Goal: Task Accomplishment & Management: Manage account settings

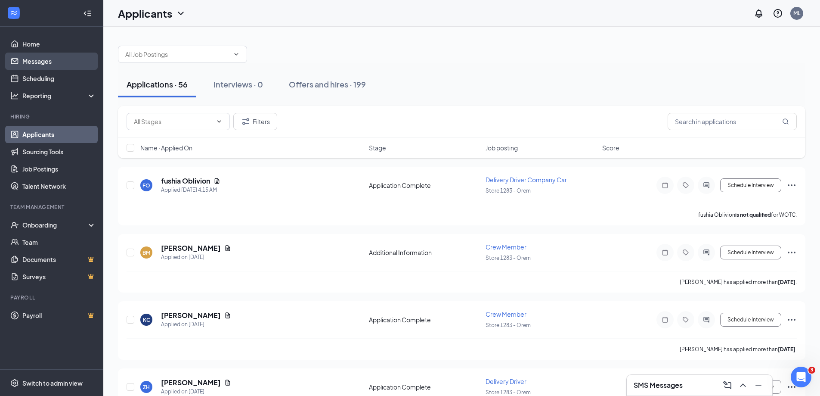
click at [38, 56] on link "Messages" at bounding box center [59, 61] width 74 height 17
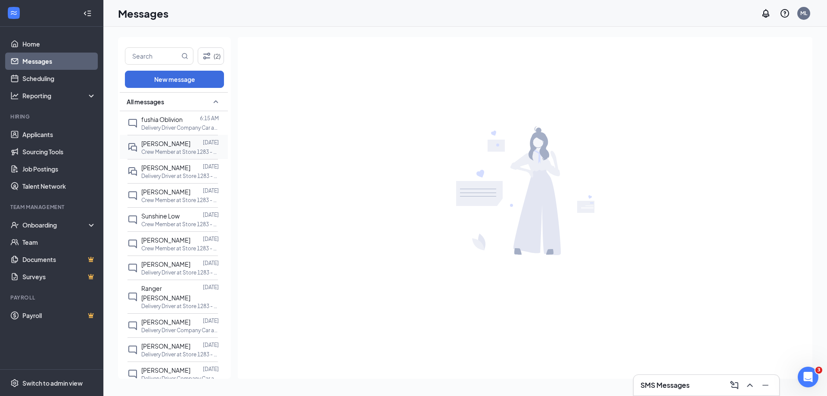
click at [158, 157] on div "[PERSON_NAME] [DATE] Crew Member at Store 1283 - Orem" at bounding box center [172, 147] width 90 height 24
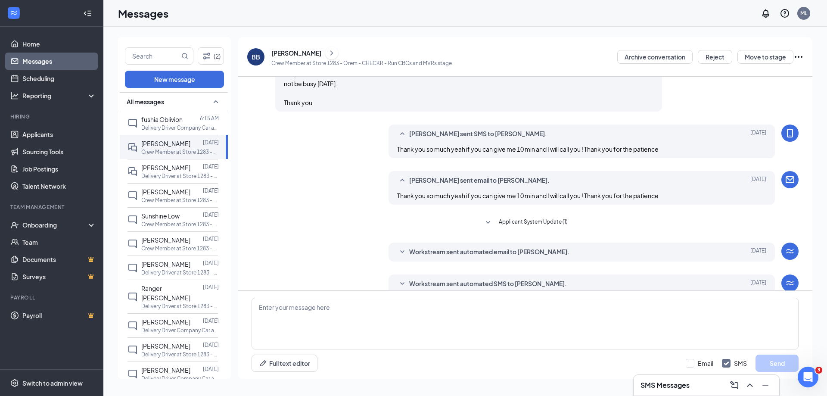
scroll to position [313, 0]
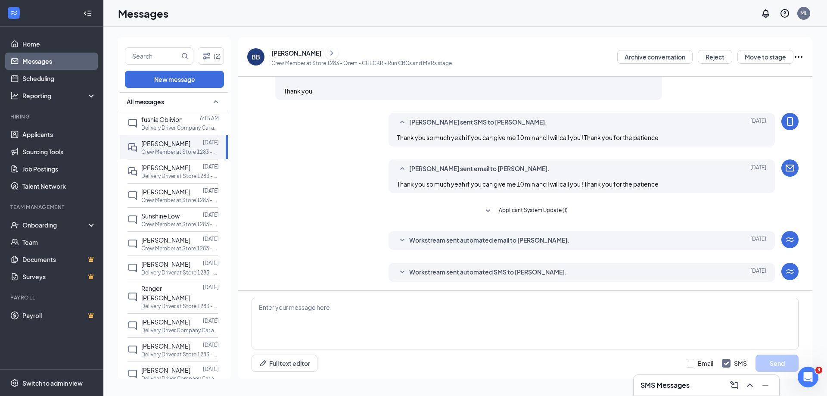
click at [282, 53] on div "[PERSON_NAME]" at bounding box center [296, 53] width 50 height 9
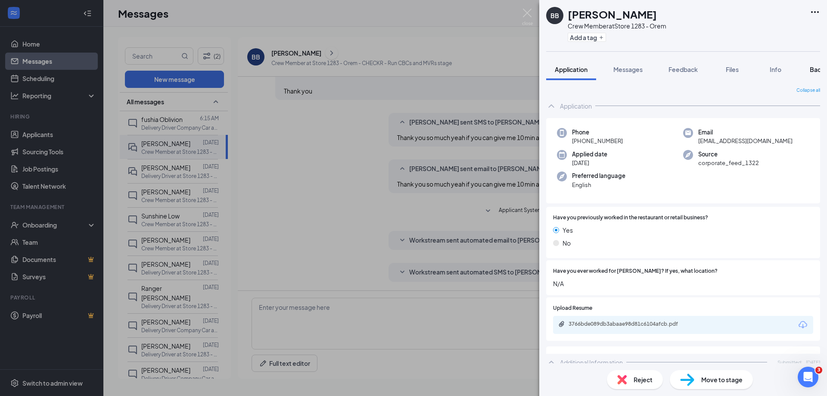
click at [810, 68] on button "Background" at bounding box center [827, 70] width 53 height 22
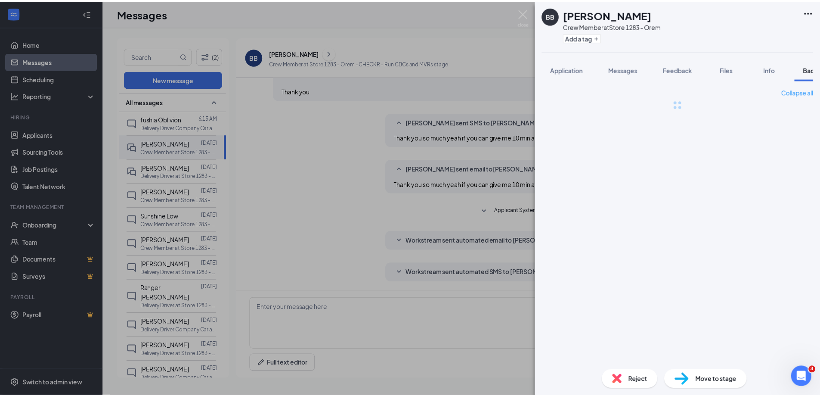
scroll to position [0, 35]
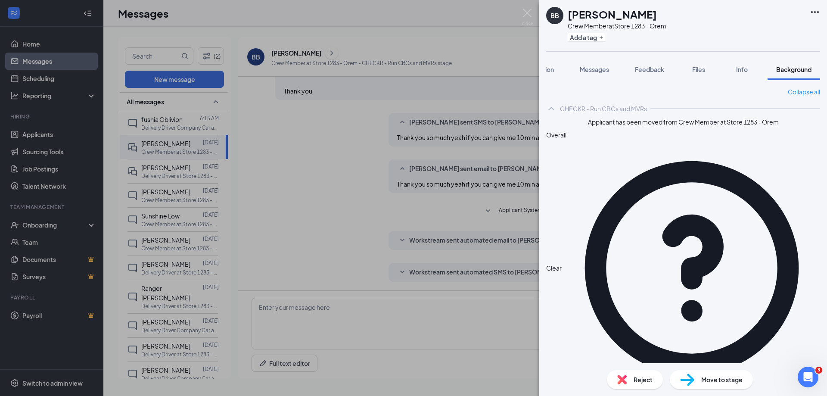
click at [724, 373] on div "Move to stage" at bounding box center [710, 379] width 83 height 19
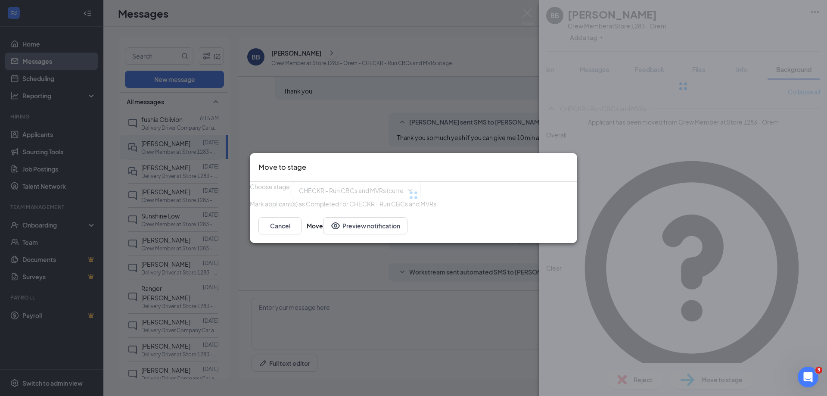
type input "Hiring Complete (final stage)"
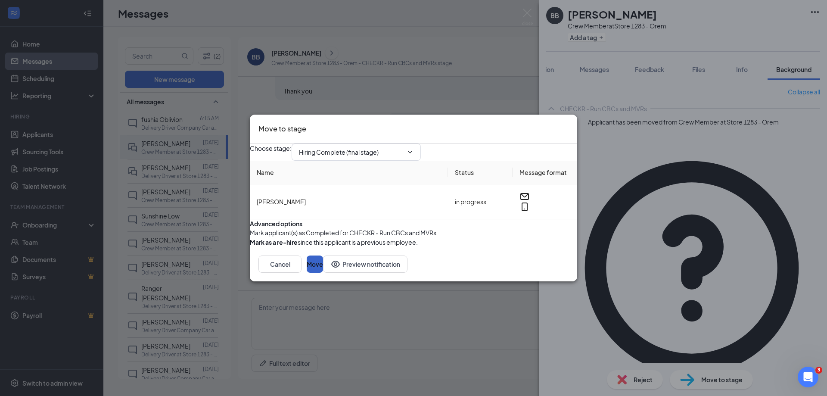
click at [323, 273] on button "Move" at bounding box center [315, 263] width 16 height 17
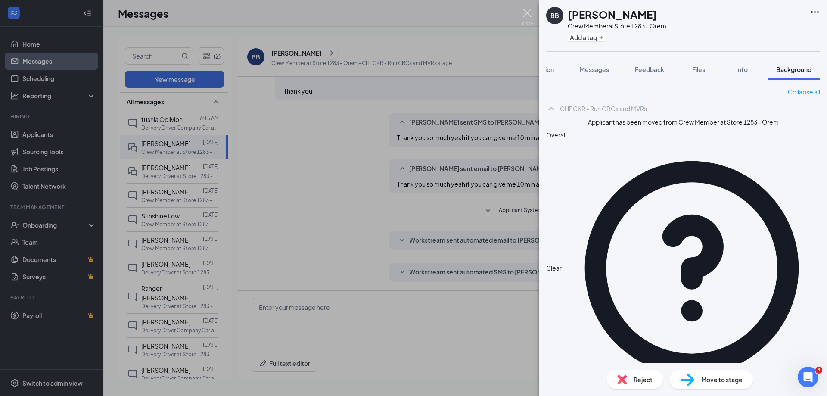
click at [528, 19] on img at bounding box center [527, 17] width 11 height 17
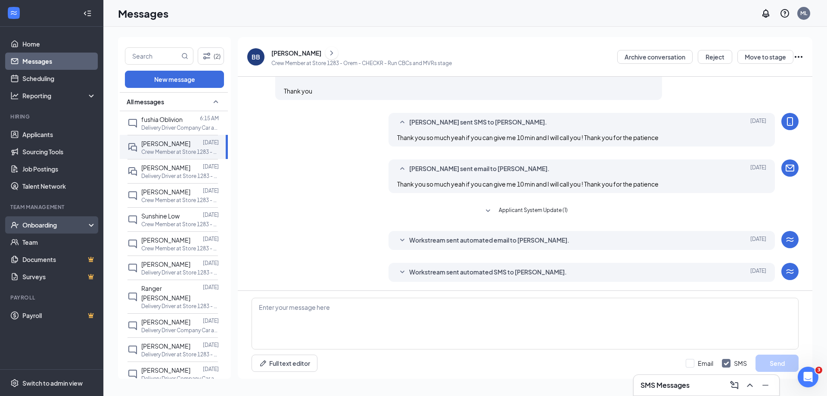
click at [53, 222] on div "Onboarding" at bounding box center [55, 224] width 66 height 9
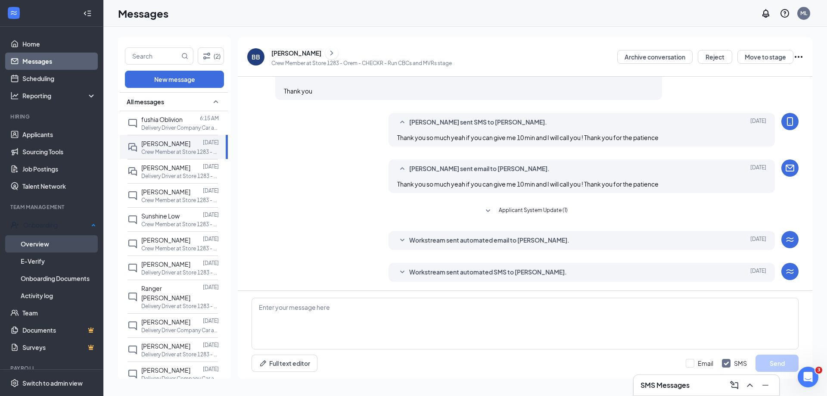
click at [34, 242] on link "Overview" at bounding box center [58, 243] width 75 height 17
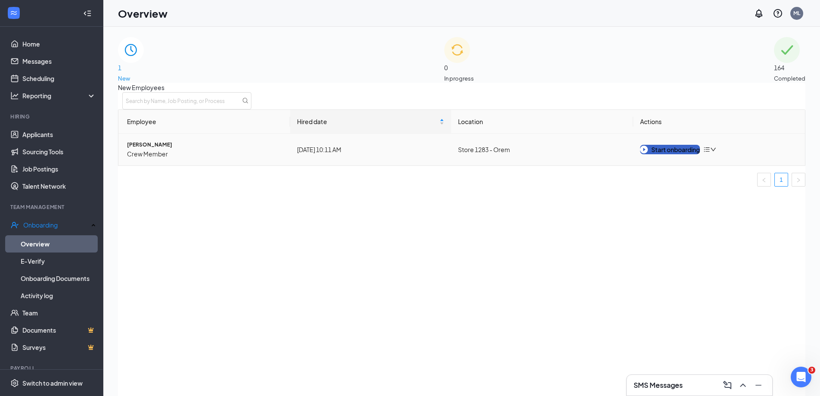
click at [665, 154] on button "Start onboarding" at bounding box center [670, 149] width 60 height 9
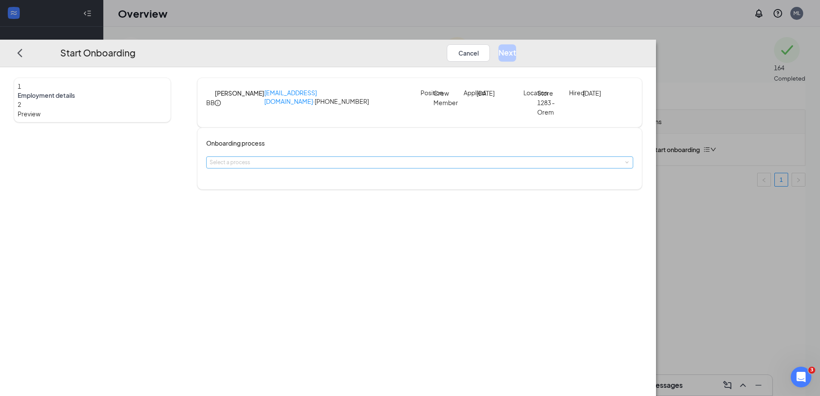
click at [330, 167] on div "Select a process" at bounding box center [418, 162] width 416 height 9
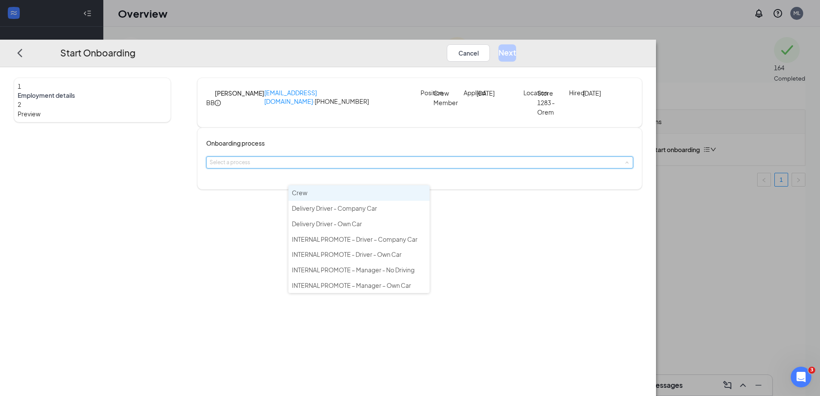
click at [340, 196] on li "Crew" at bounding box center [358, 192] width 141 height 15
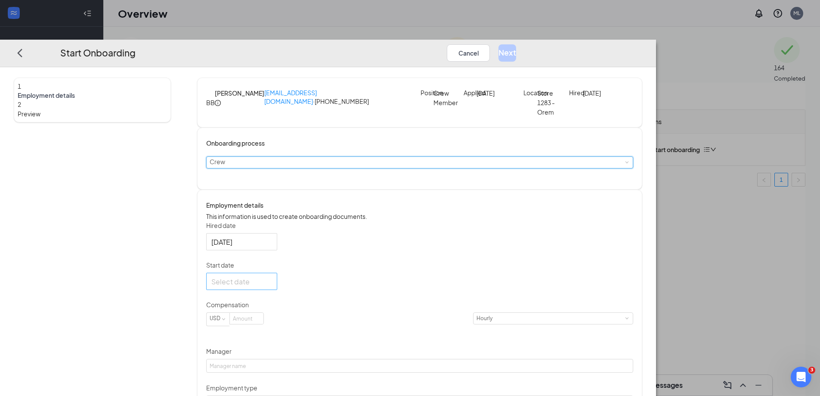
click at [270, 287] on input "Start date" at bounding box center [240, 281] width 59 height 11
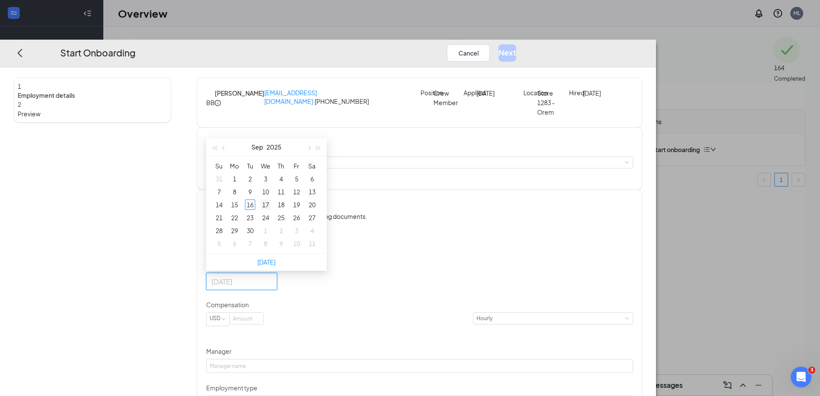
type input "[DATE]"
click at [271, 210] on div "17" at bounding box center [265, 204] width 10 height 10
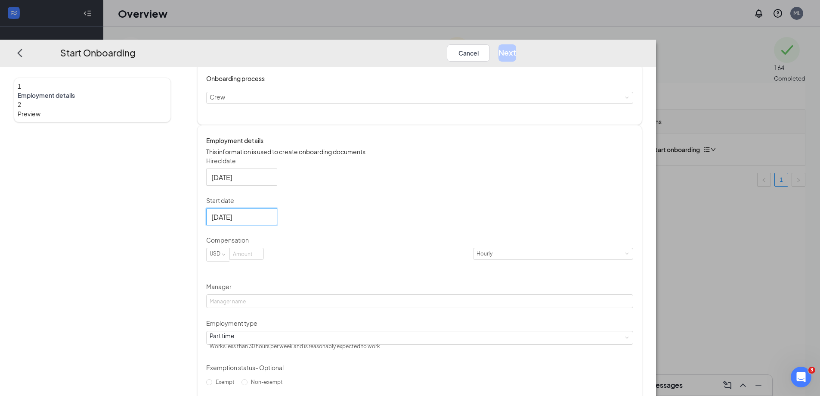
scroll to position [86, 0]
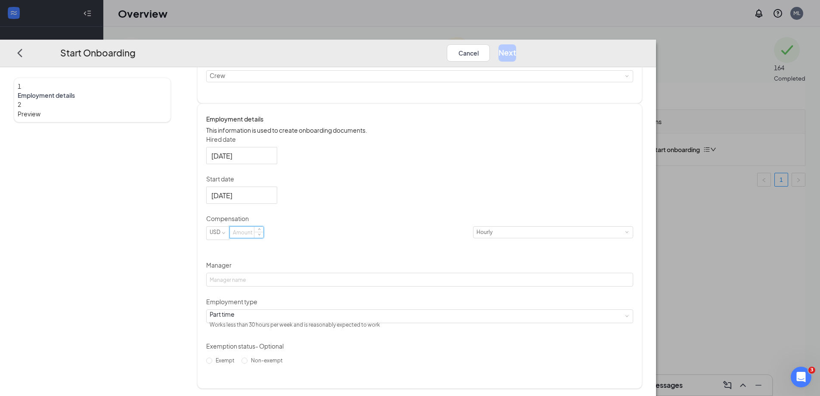
click at [263, 238] on input at bounding box center [247, 231] width 34 height 11
type input "10"
click at [492, 240] on div "Hired date [DATE] Start date [DATE] [DATE] Su Mo Tu We Th Fr Sa 31 1 2 3 4 5 6 …" at bounding box center [419, 251] width 427 height 232
click at [404, 286] on input "Manager" at bounding box center [419, 280] width 427 height 14
type input "[PERSON_NAME]"
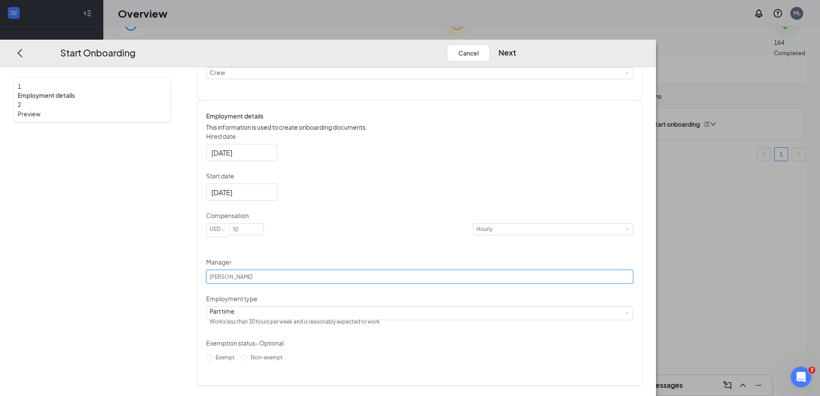
scroll to position [39, 0]
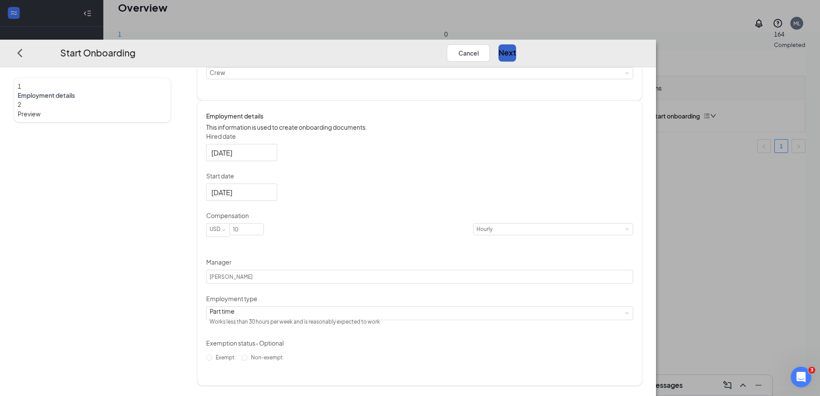
click at [516, 44] on button "Next" at bounding box center [508, 52] width 18 height 17
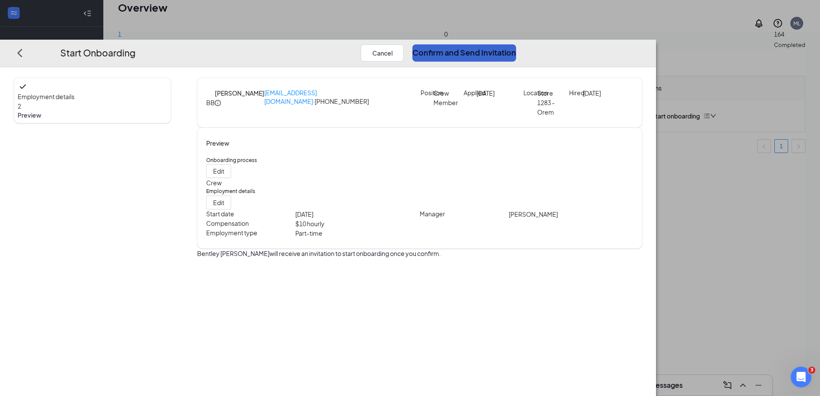
scroll to position [0, 0]
click at [516, 44] on button "Confirm and Send Invitation" at bounding box center [464, 52] width 104 height 17
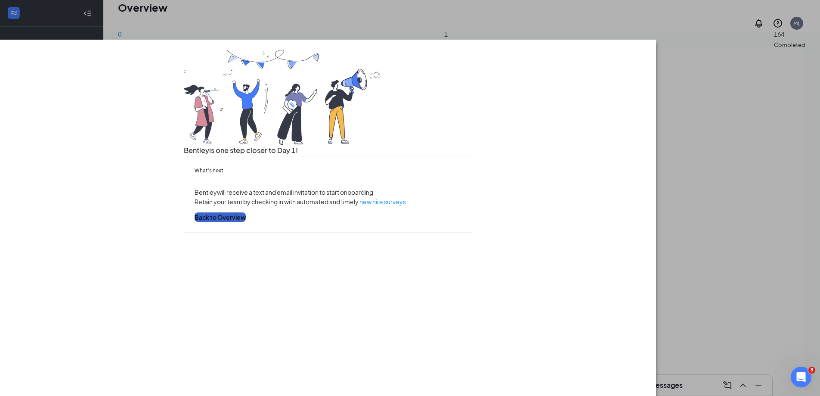
click at [246, 222] on button "Back to Overview" at bounding box center [220, 216] width 51 height 9
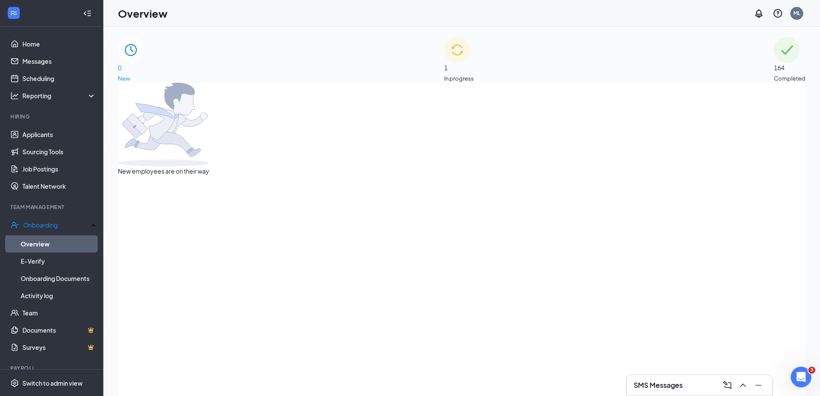
click at [437, 30] on div "0 New 1 In progress 164 Completed New employees are on their way" at bounding box center [461, 231] width 717 height 408
click at [448, 62] on img at bounding box center [457, 50] width 26 height 26
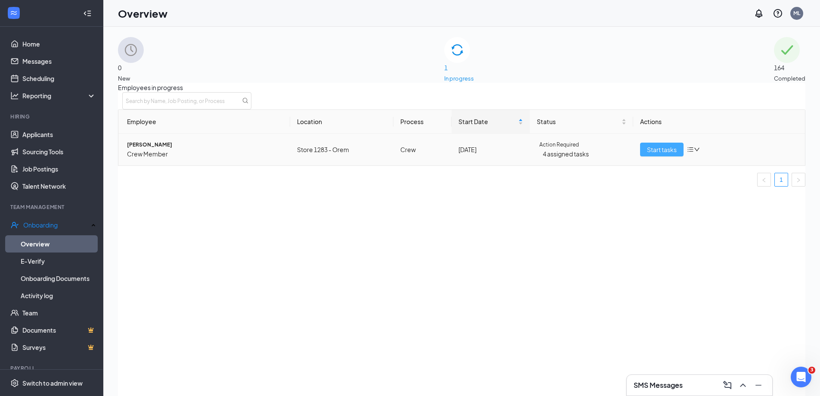
click at [660, 154] on span "Start tasks" at bounding box center [662, 149] width 30 height 9
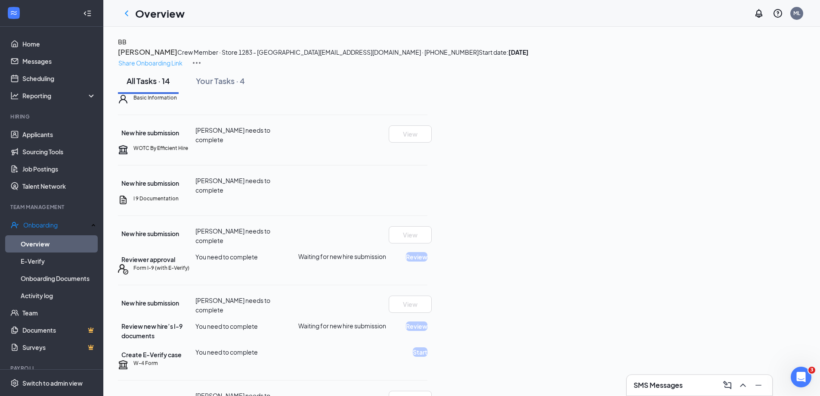
click at [183, 58] on p "Share Onboarding Link" at bounding box center [150, 62] width 64 height 9
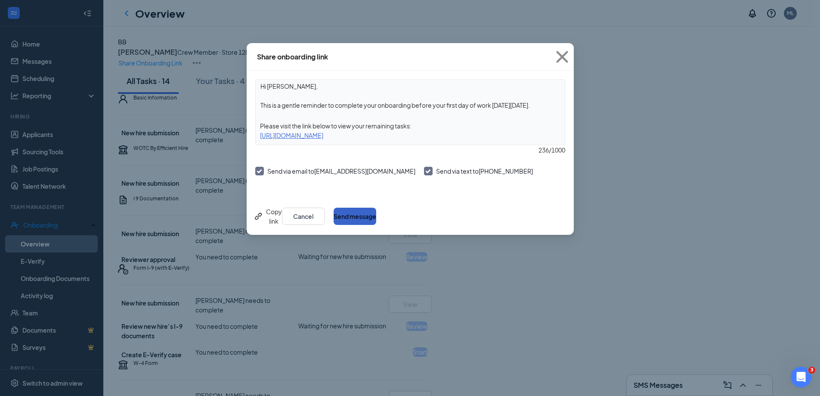
click at [376, 208] on button "Send message" at bounding box center [355, 215] width 43 height 17
